Goal: Task Accomplishment & Management: Use online tool/utility

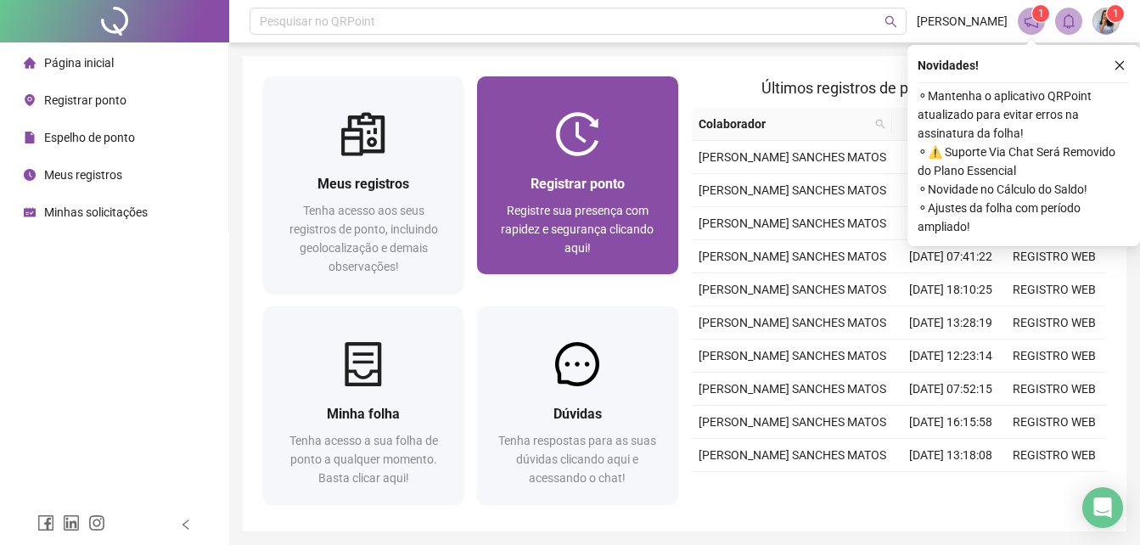
click at [566, 171] on div "Registrar ponto Registre sua presença com rapidez e segurança clicando aqui!" at bounding box center [577, 215] width 200 height 118
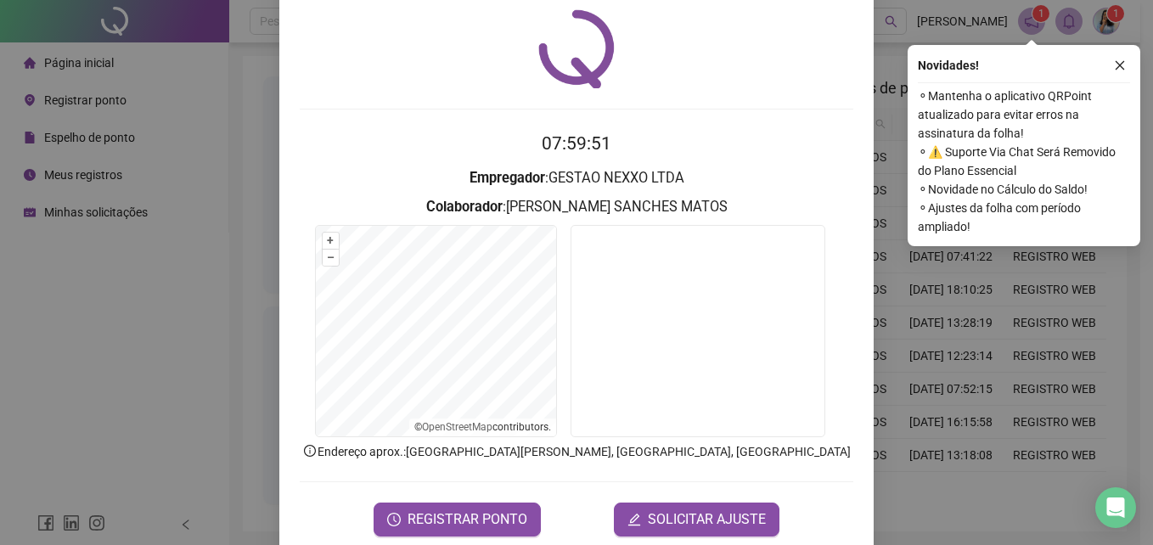
scroll to position [81, 0]
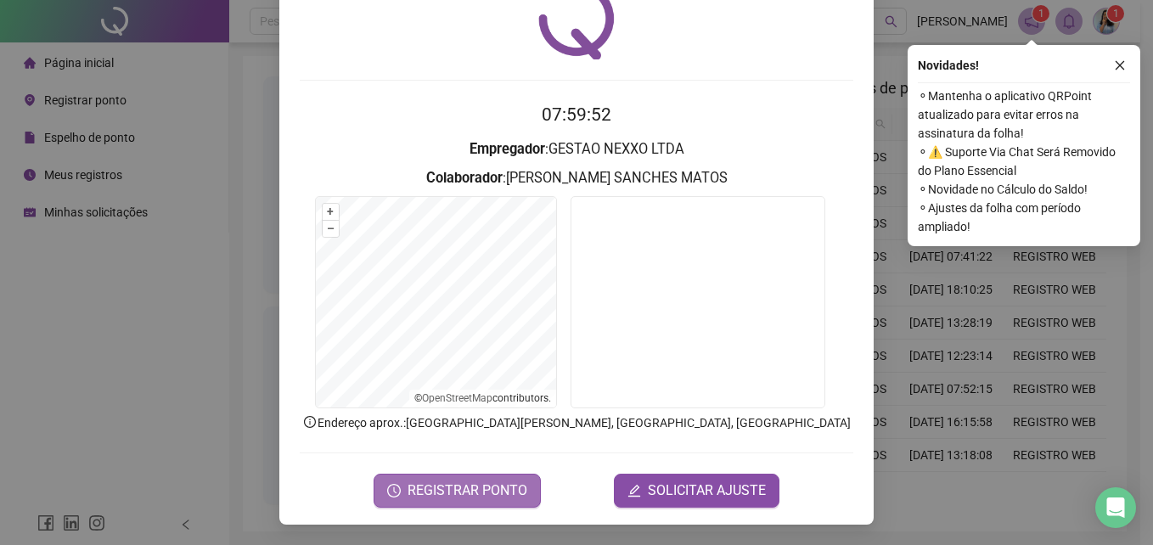
click at [464, 487] on span "REGISTRAR PONTO" at bounding box center [467, 491] width 120 height 20
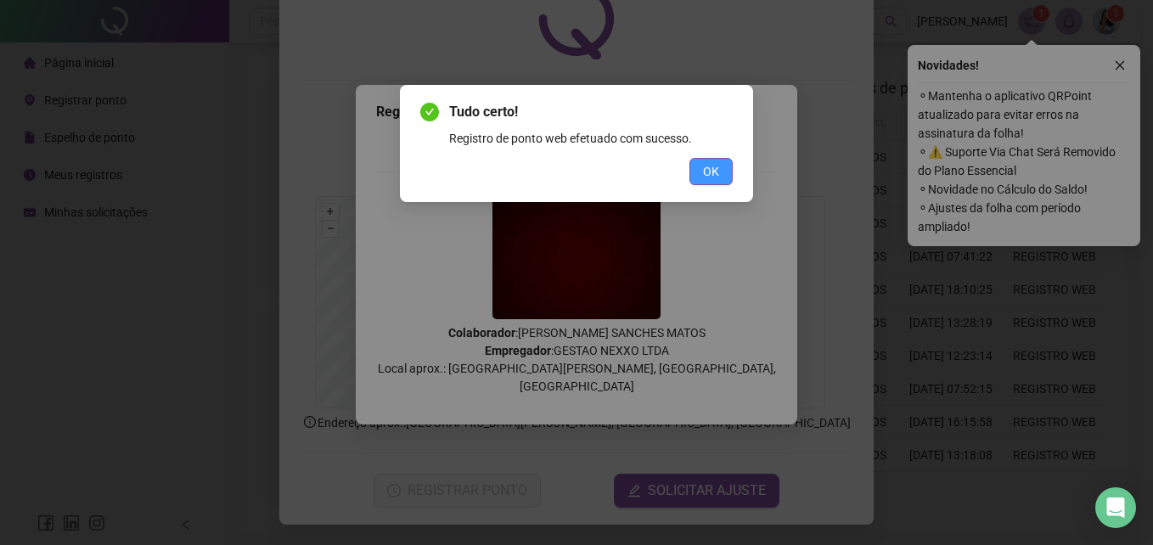
click at [700, 164] on button "OK" at bounding box center [710, 171] width 43 height 27
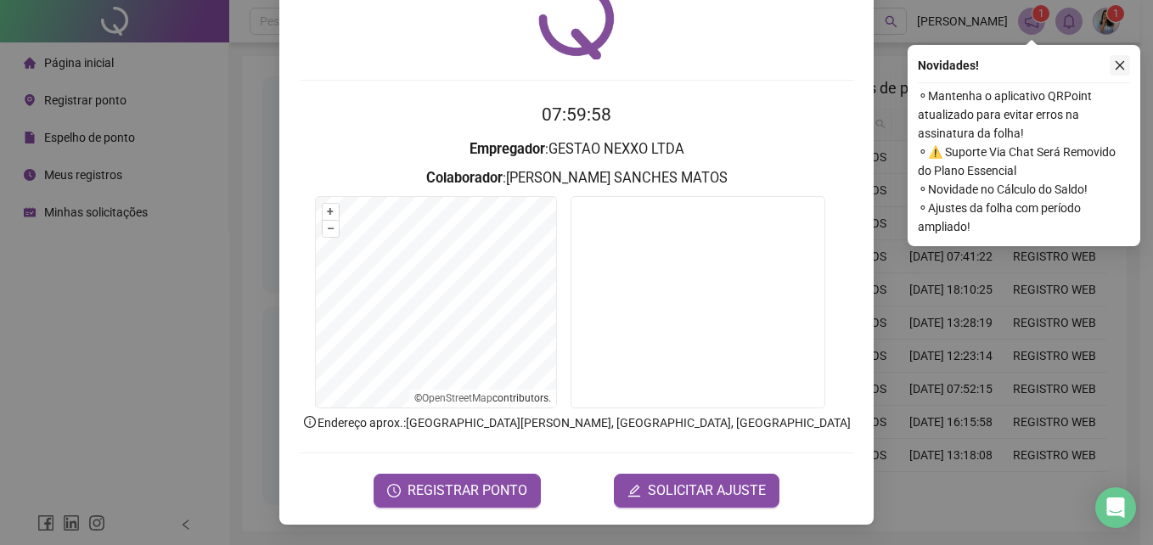
click at [1120, 67] on icon "close" at bounding box center [1120, 65] width 12 height 12
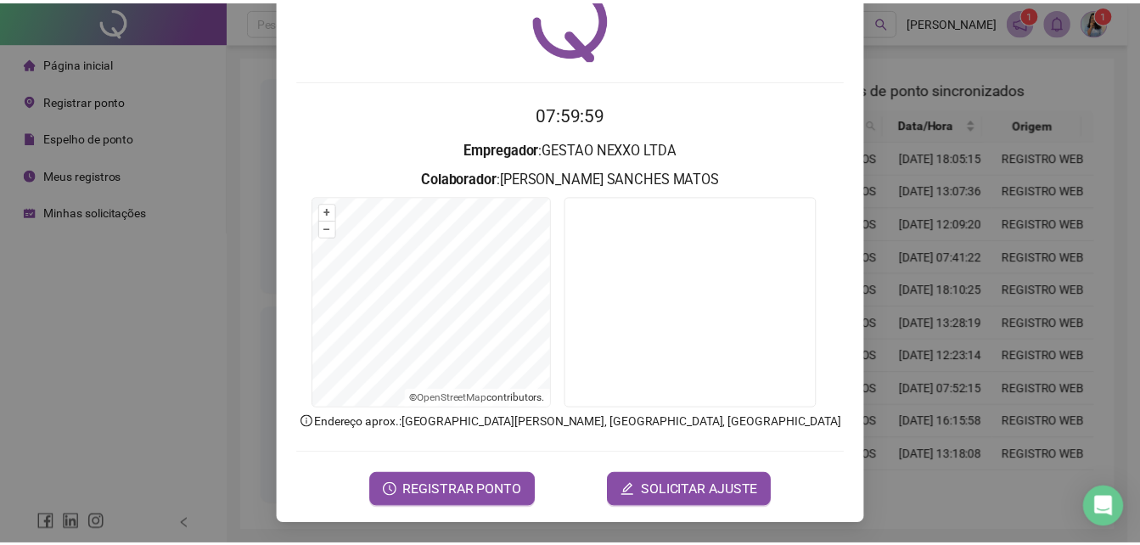
scroll to position [0, 0]
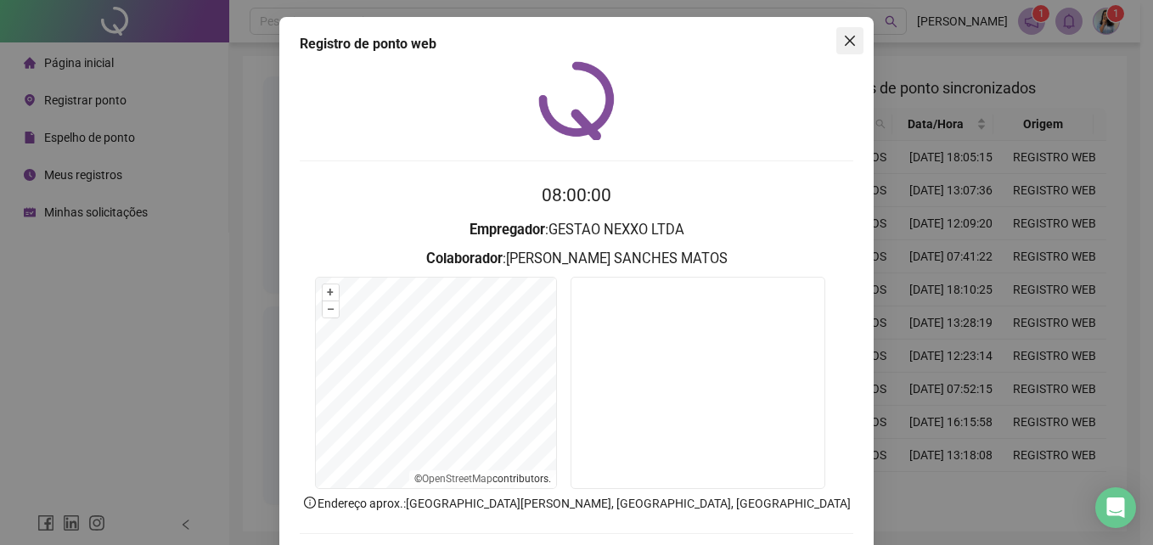
click at [847, 42] on icon "close" at bounding box center [850, 41] width 14 height 14
